Goal: Obtain resource: Download file/media

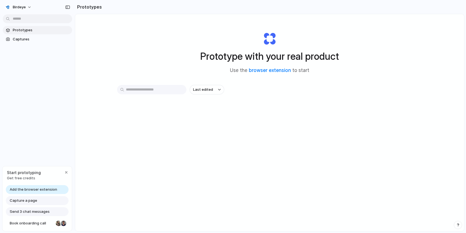
click at [155, 90] on input "text" at bounding box center [151, 89] width 69 height 9
click at [267, 72] on link "browser extension" at bounding box center [270, 71] width 42 height 6
click at [31, 200] on span "Capture a page" at bounding box center [23, 201] width 27 height 6
click at [43, 202] on div "Capture a page" at bounding box center [37, 201] width 63 height 9
click at [32, 188] on span "Add the browser extension" at bounding box center [33, 190] width 47 height 6
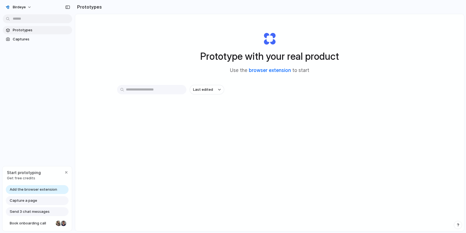
click at [259, 69] on link "browser extension" at bounding box center [270, 71] width 42 height 6
click at [33, 30] on span "Prototypes" at bounding box center [41, 30] width 57 height 6
click at [24, 37] on span "Captures" at bounding box center [41, 40] width 57 height 6
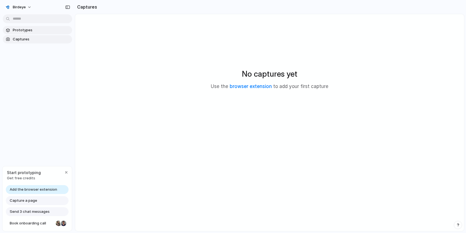
click at [26, 32] on span "Prototypes" at bounding box center [41, 30] width 57 height 6
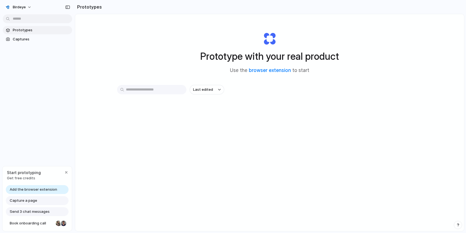
click at [26, 32] on span "Prototypes" at bounding box center [41, 30] width 57 height 6
click at [151, 93] on input "text" at bounding box center [151, 89] width 69 height 9
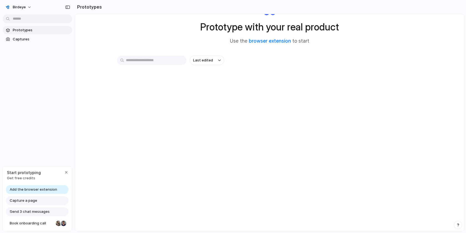
click at [42, 213] on span "Send 3 chat messages" at bounding box center [30, 212] width 40 height 6
click at [41, 204] on div "Capture a page" at bounding box center [37, 201] width 63 height 9
click at [43, 191] on span "Add the browser extension" at bounding box center [33, 190] width 47 height 6
